Goal: Use online tool/utility: Use online tool/utility

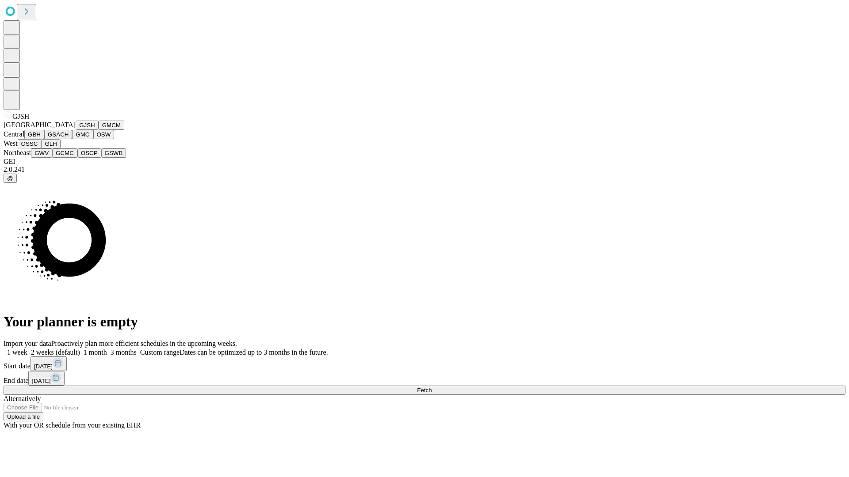
click at [76, 130] on button "GJSH" at bounding box center [87, 125] width 23 height 9
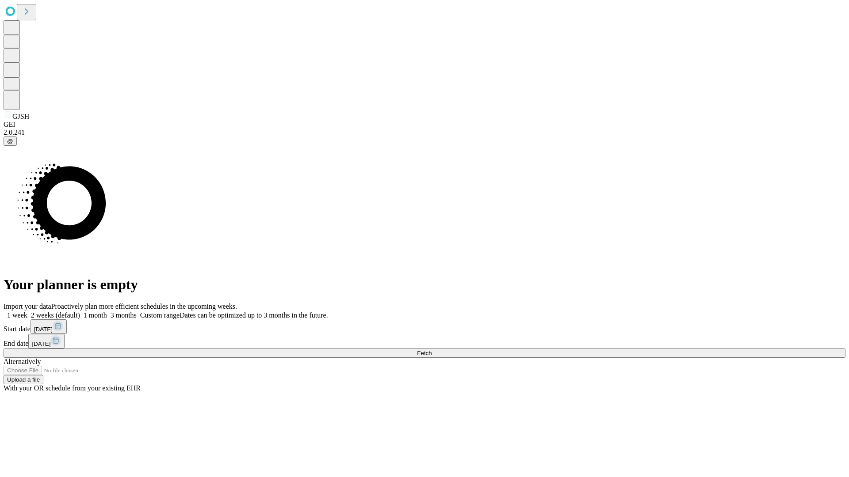
click at [107, 312] on label "1 month" at bounding box center [93, 316] width 27 height 8
click at [431, 350] on span "Fetch" at bounding box center [424, 353] width 15 height 7
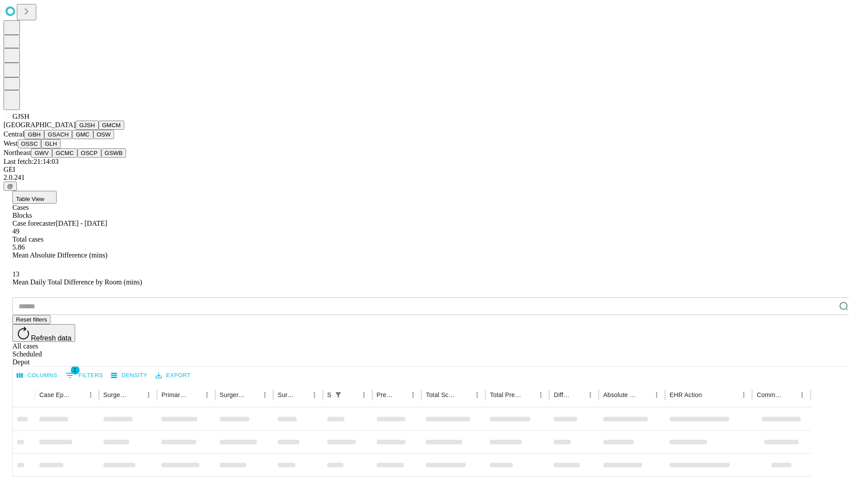
click at [99, 130] on button "GMCM" at bounding box center [112, 125] width 26 height 9
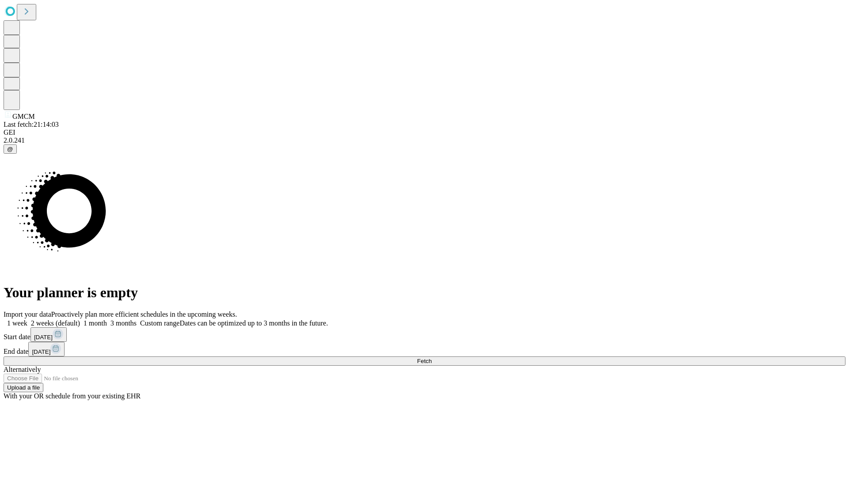
click at [107, 320] on label "1 month" at bounding box center [93, 324] width 27 height 8
click at [431, 358] on span "Fetch" at bounding box center [424, 361] width 15 height 7
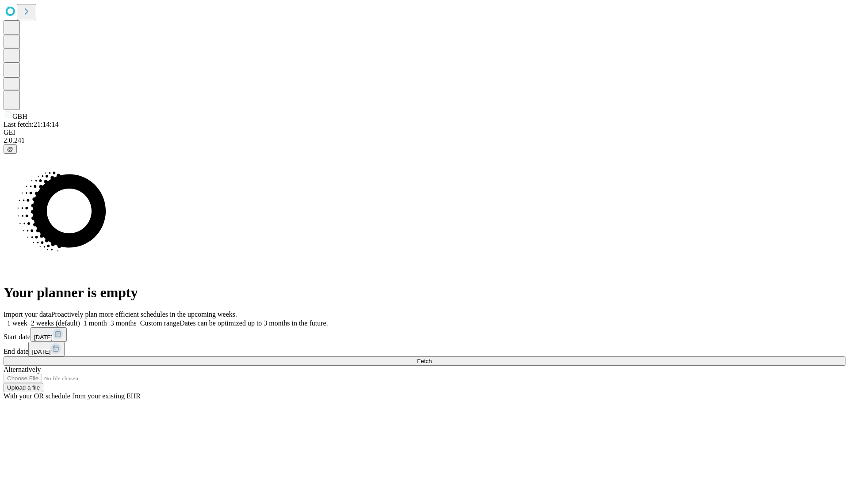
click at [431, 358] on span "Fetch" at bounding box center [424, 361] width 15 height 7
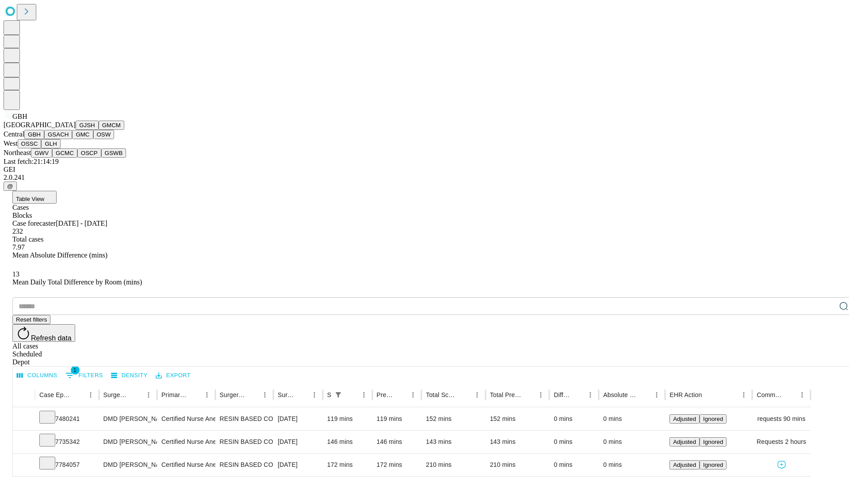
click at [69, 139] on button "GSACH" at bounding box center [58, 134] width 28 height 9
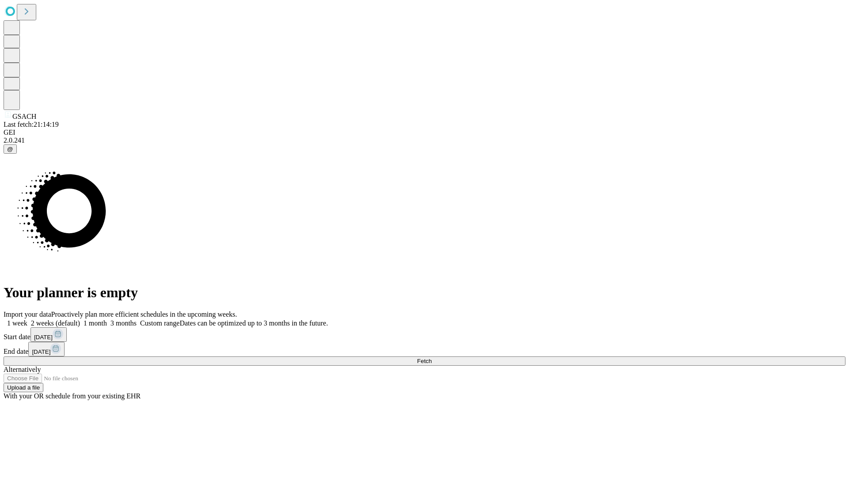
click at [107, 320] on label "1 month" at bounding box center [93, 324] width 27 height 8
click at [431, 358] on span "Fetch" at bounding box center [424, 361] width 15 height 7
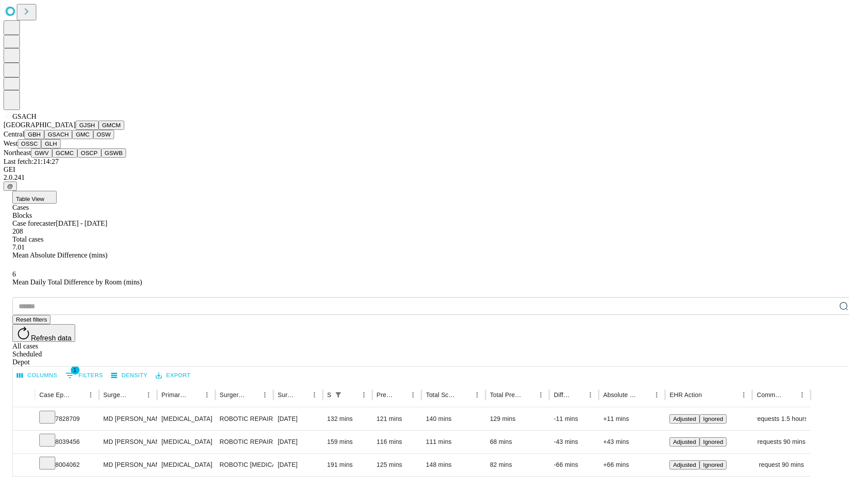
click at [72, 139] on button "GMC" at bounding box center [82, 134] width 21 height 9
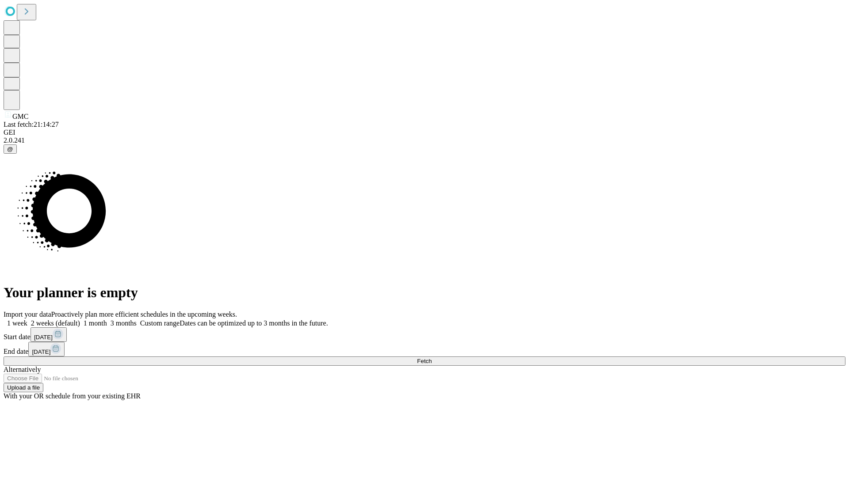
click at [431, 358] on span "Fetch" at bounding box center [424, 361] width 15 height 7
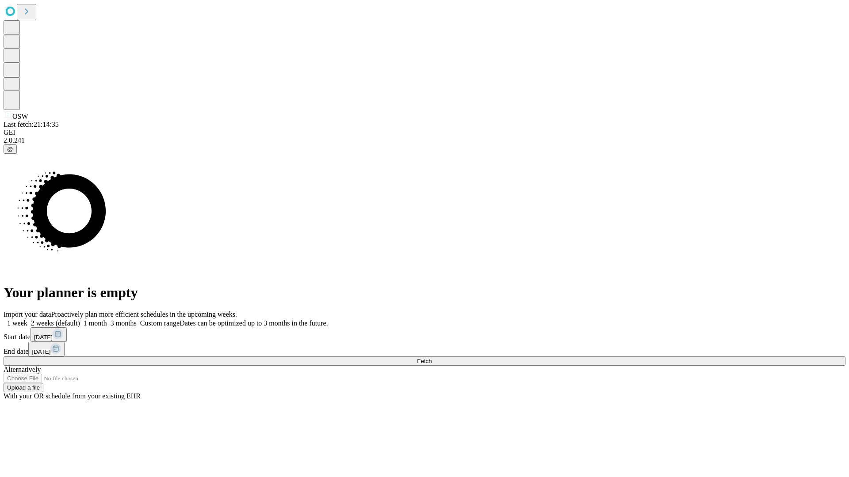
click at [107, 320] on label "1 month" at bounding box center [93, 324] width 27 height 8
click at [431, 358] on span "Fetch" at bounding box center [424, 361] width 15 height 7
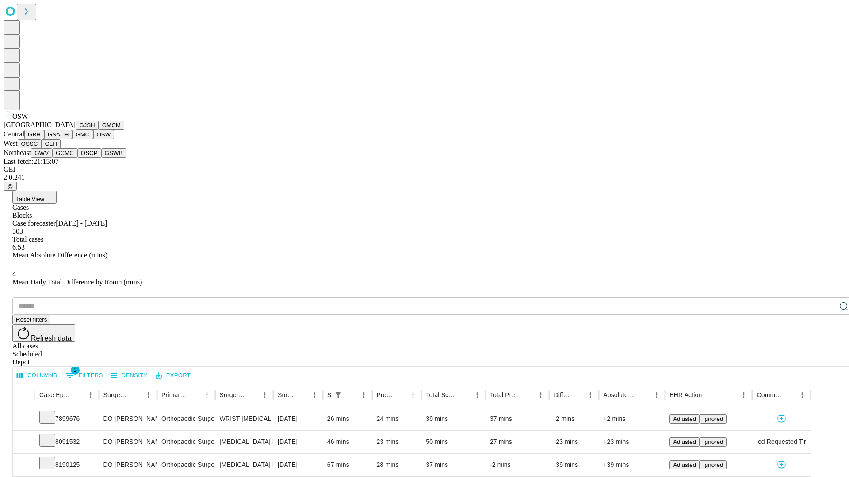
click at [42, 149] on button "OSSC" at bounding box center [30, 143] width 24 height 9
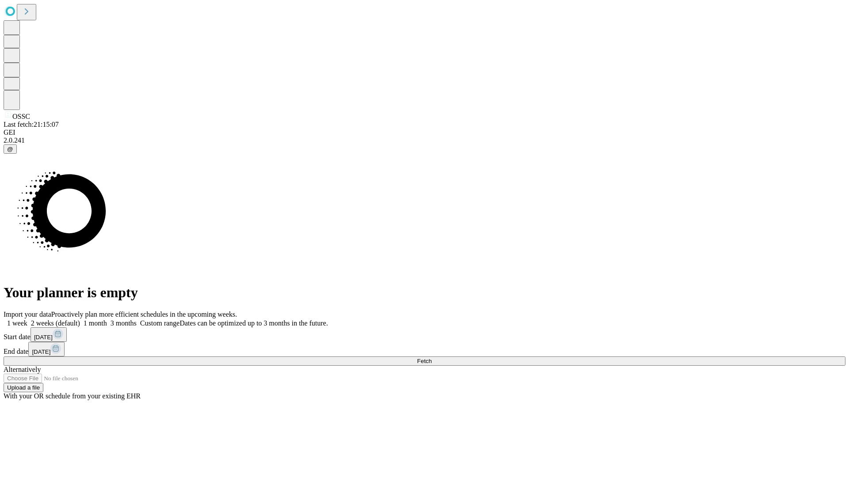
click at [107, 320] on label "1 month" at bounding box center [93, 324] width 27 height 8
click at [431, 358] on span "Fetch" at bounding box center [424, 361] width 15 height 7
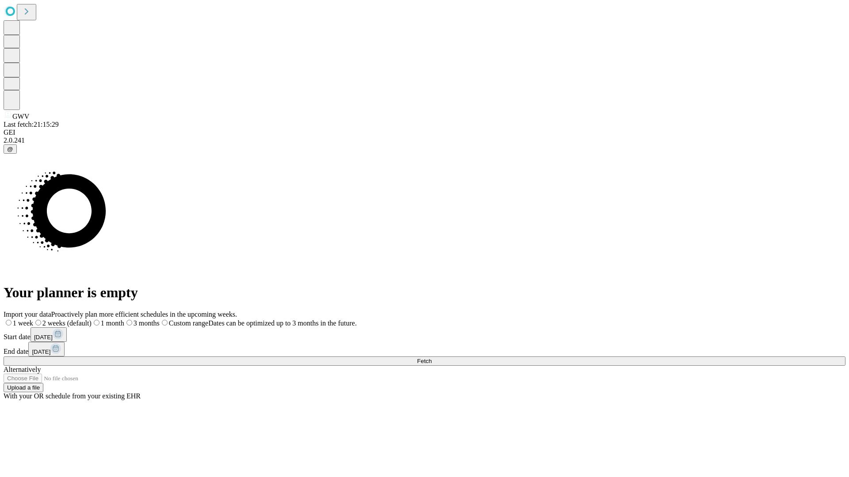
click at [124, 320] on label "1 month" at bounding box center [108, 324] width 33 height 8
click at [431, 358] on span "Fetch" at bounding box center [424, 361] width 15 height 7
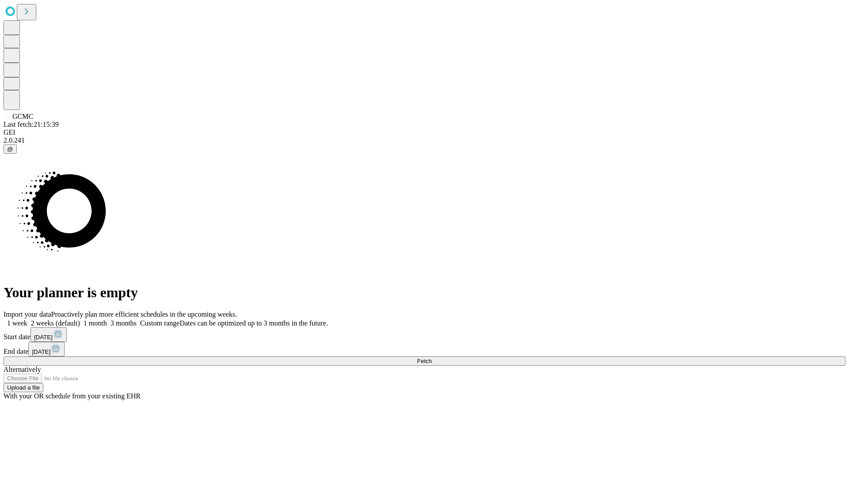
click at [107, 320] on label "1 month" at bounding box center [93, 324] width 27 height 8
click at [431, 358] on span "Fetch" at bounding box center [424, 361] width 15 height 7
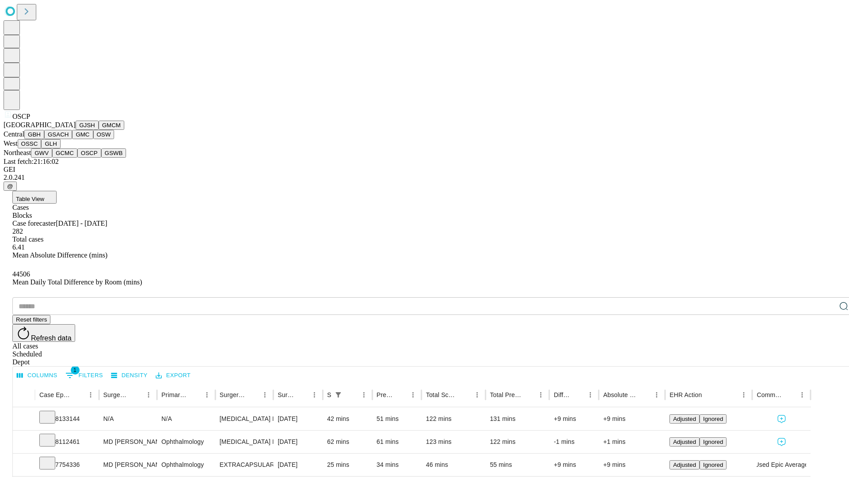
click at [101, 158] on button "GSWB" at bounding box center [113, 153] width 25 height 9
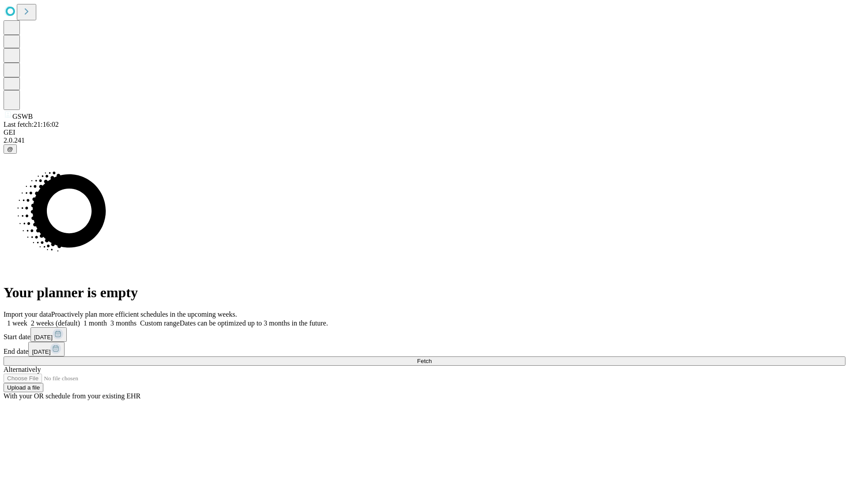
click at [107, 320] on label "1 month" at bounding box center [93, 324] width 27 height 8
click at [431, 358] on span "Fetch" at bounding box center [424, 361] width 15 height 7
